Goal: Entertainment & Leisure: Consume media (video, audio)

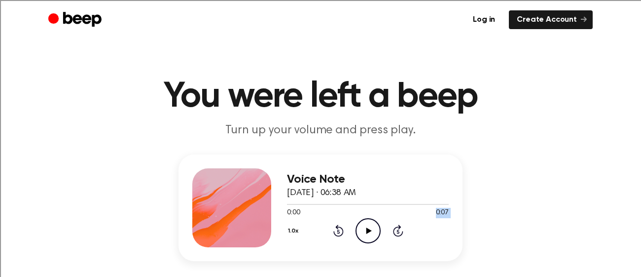
click at [362, 214] on div "Voice Note August 27, 2025 · 06:38 AM 0:00 0:07 Your browser does not support t…" at bounding box center [368, 207] width 162 height 79
click at [371, 224] on icon "Play Audio" at bounding box center [368, 230] width 25 height 25
click at [362, 223] on icon "Play Audio" at bounding box center [368, 230] width 25 height 25
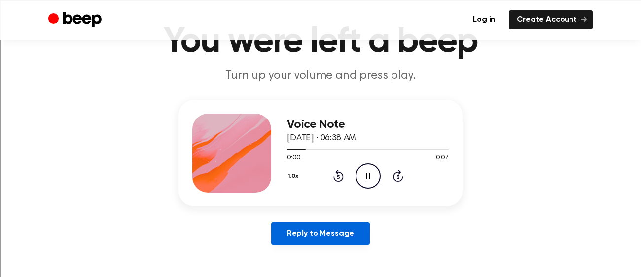
scroll to position [62, 0]
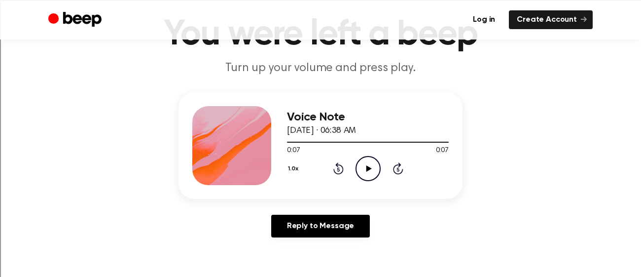
click at [367, 167] on icon at bounding box center [368, 168] width 5 height 6
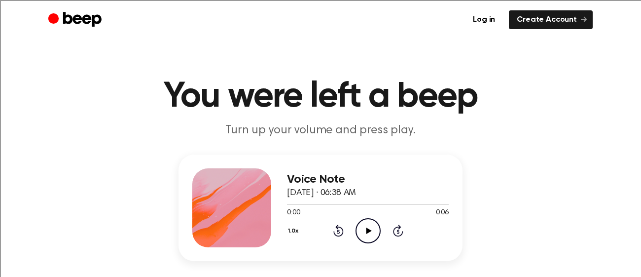
click at [370, 228] on icon "Play Audio" at bounding box center [368, 230] width 25 height 25
click at [367, 236] on icon "Play Audio" at bounding box center [368, 230] width 25 height 25
click at [360, 231] on icon "Play Audio" at bounding box center [368, 230] width 25 height 25
click at [361, 234] on icon "Play Audio" at bounding box center [368, 230] width 25 height 25
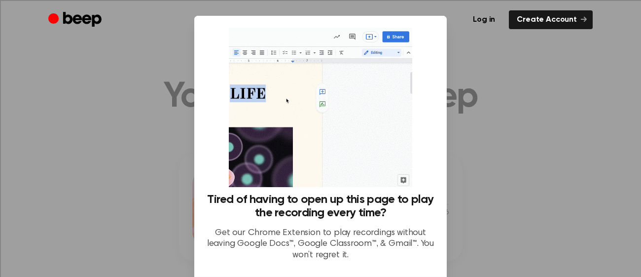
click at [493, 135] on div at bounding box center [320, 138] width 641 height 277
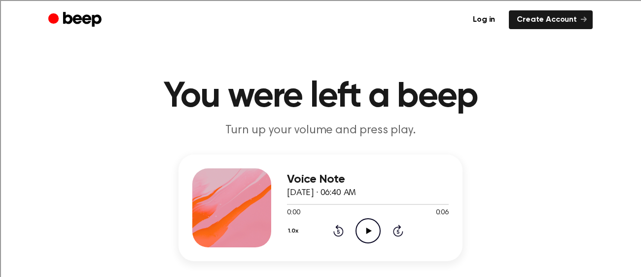
click at [367, 231] on icon at bounding box center [368, 230] width 5 height 6
click at [370, 229] on icon "Play Audio" at bounding box center [368, 230] width 25 height 25
click at [368, 228] on icon "Play Audio" at bounding box center [368, 230] width 25 height 25
click at [363, 224] on icon "Play Audio" at bounding box center [368, 230] width 25 height 25
click at [368, 226] on icon "Play Audio" at bounding box center [368, 230] width 25 height 25
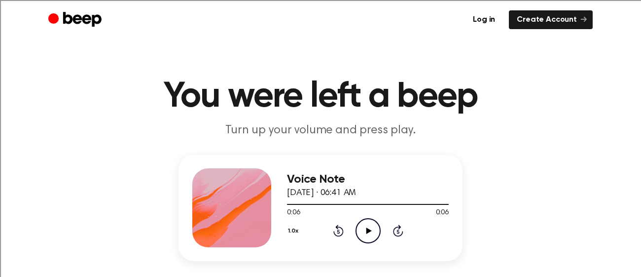
click at [368, 228] on icon at bounding box center [368, 230] width 5 height 6
click at [366, 220] on icon "Play Audio" at bounding box center [368, 230] width 25 height 25
click at [372, 236] on icon "Play Audio" at bounding box center [368, 230] width 25 height 25
click at [362, 223] on icon "Play Audio" at bounding box center [368, 230] width 25 height 25
click at [354, 230] on div "1.0x Rewind 5 seconds Play Audio Skip 5 seconds" at bounding box center [368, 230] width 162 height 25
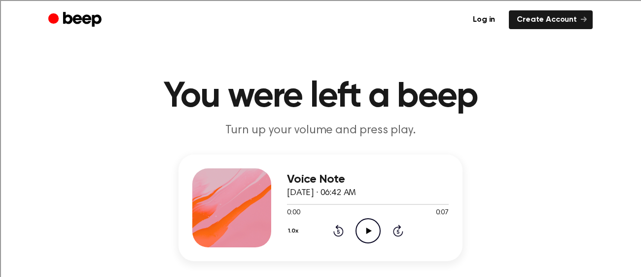
click at [357, 229] on icon "Play Audio" at bounding box center [368, 230] width 25 height 25
click at [363, 231] on icon "Play Audio" at bounding box center [368, 230] width 25 height 25
click at [362, 228] on icon "Play Audio" at bounding box center [368, 230] width 25 height 25
